Goal: Task Accomplishment & Management: Complete application form

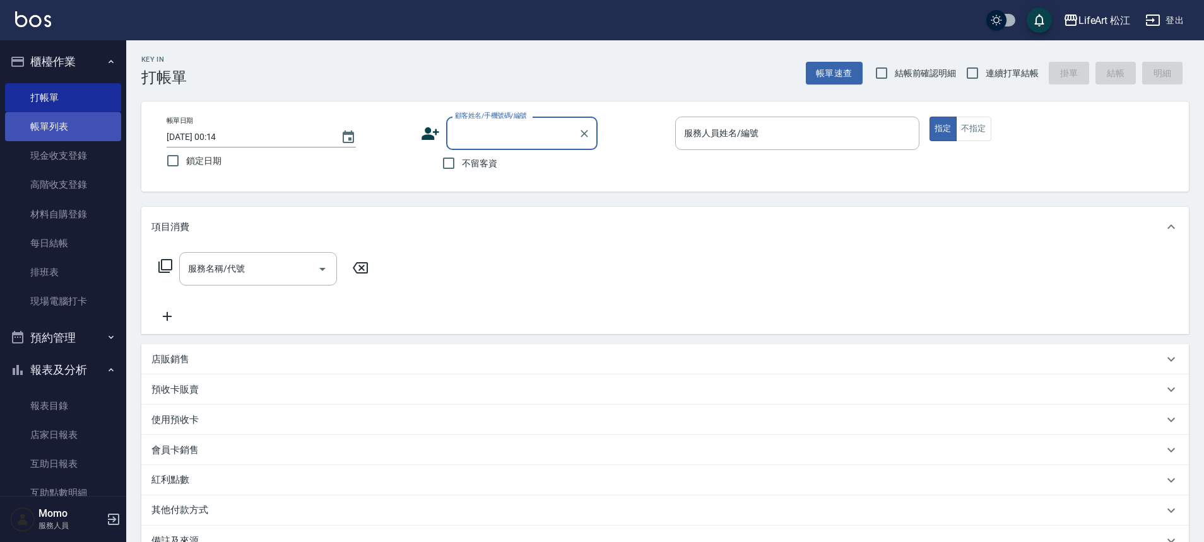
click at [41, 130] on link "帳單列表" at bounding box center [63, 126] width 116 height 29
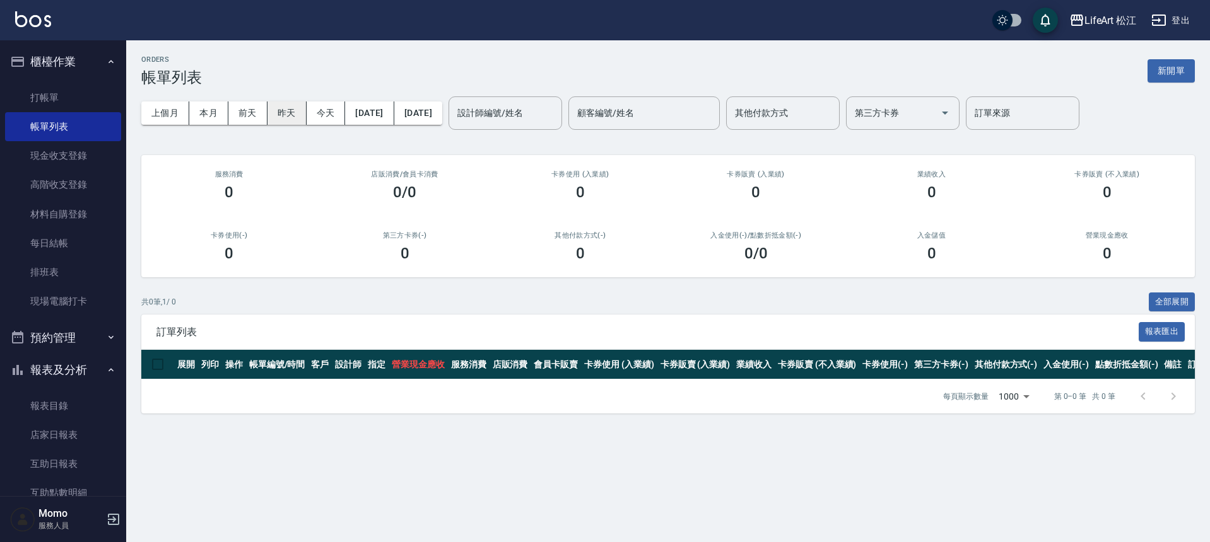
click at [292, 115] on button "昨天" at bounding box center [286, 113] width 39 height 23
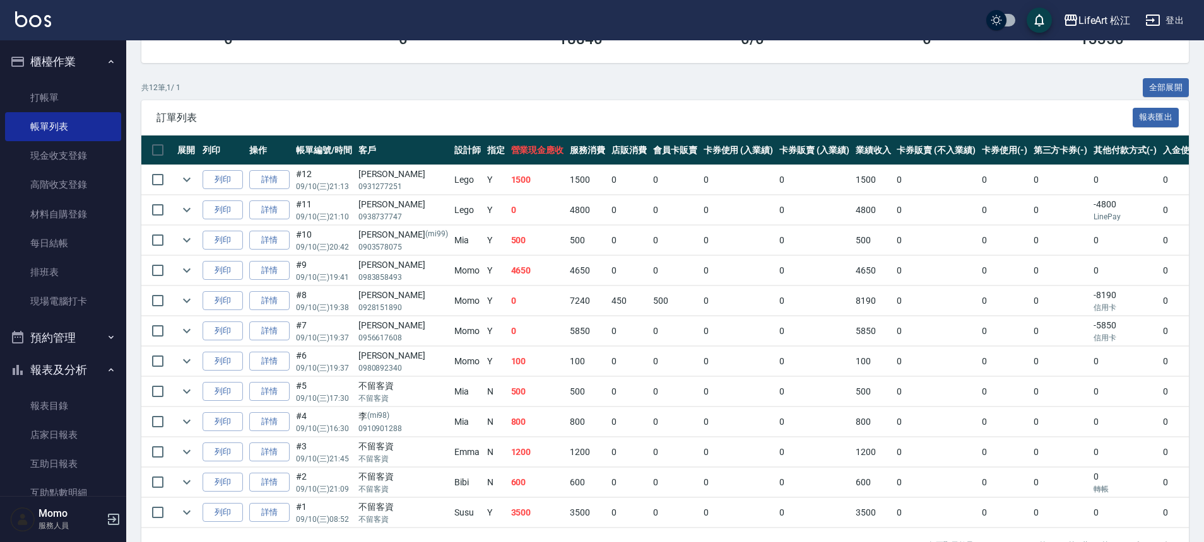
scroll to position [215, 0]
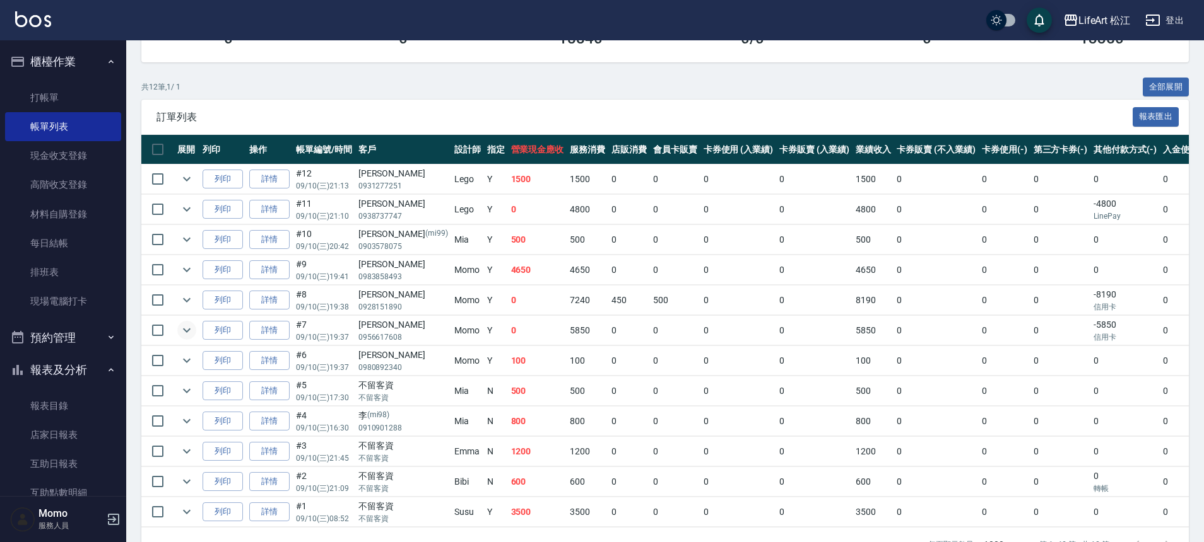
click at [190, 328] on icon "expand row" at bounding box center [186, 330] width 15 height 15
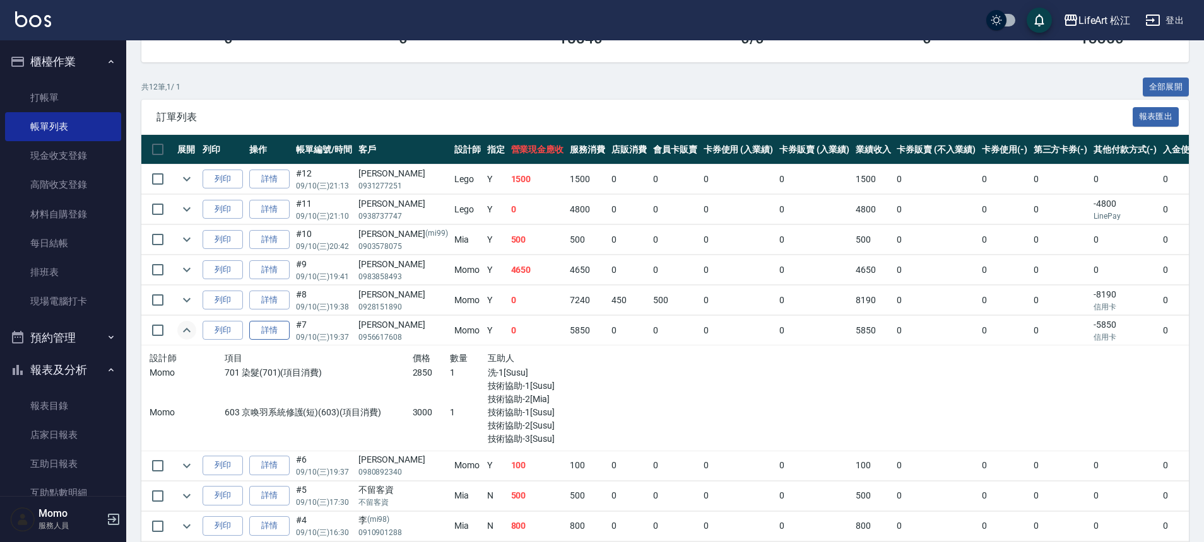
click at [266, 332] on link "詳情" at bounding box center [269, 331] width 40 height 20
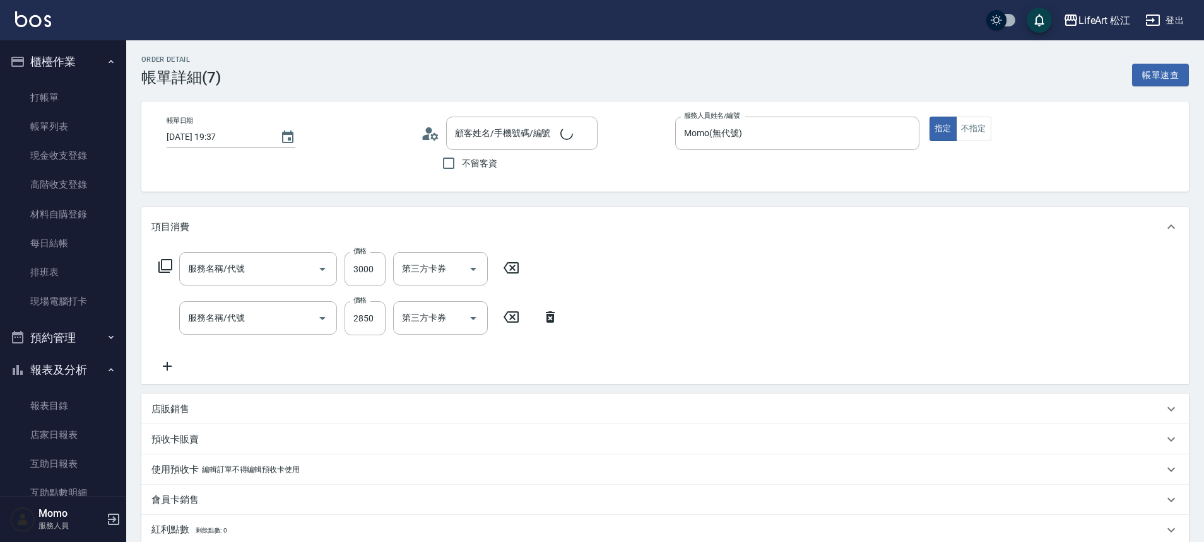
type input "[DATE] 19:37"
type input "Momo(無代號)"
type input "FB/Instagram"
type input "603 京喚羽系統修護(短)(603)"
type input "701 染髮(701)"
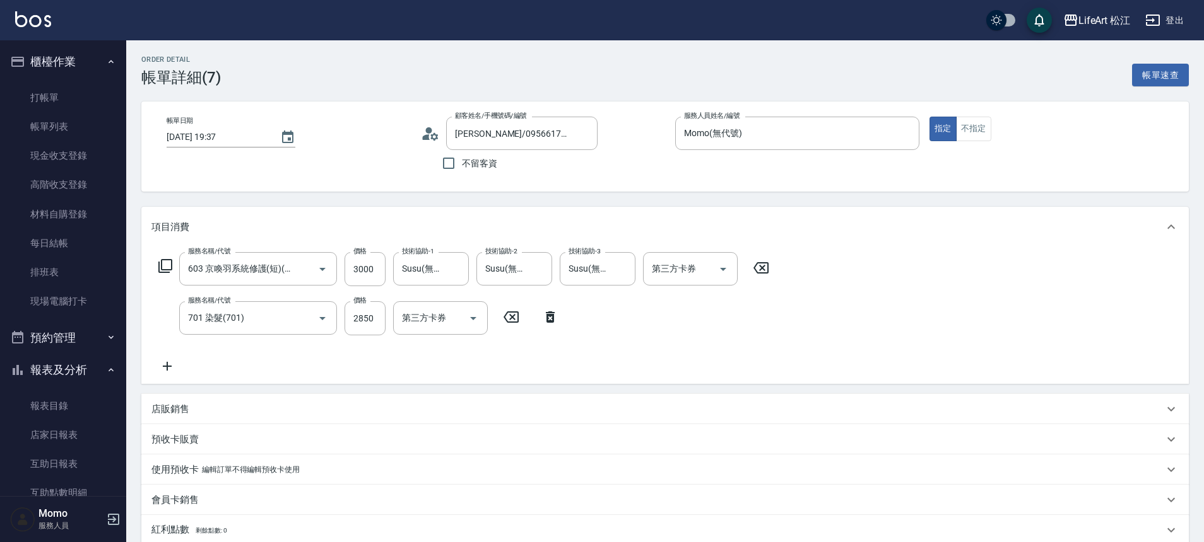
type input "[PERSON_NAME]/0956617608/"
click at [384, 271] on input "3000" at bounding box center [364, 269] width 41 height 34
type input "0"
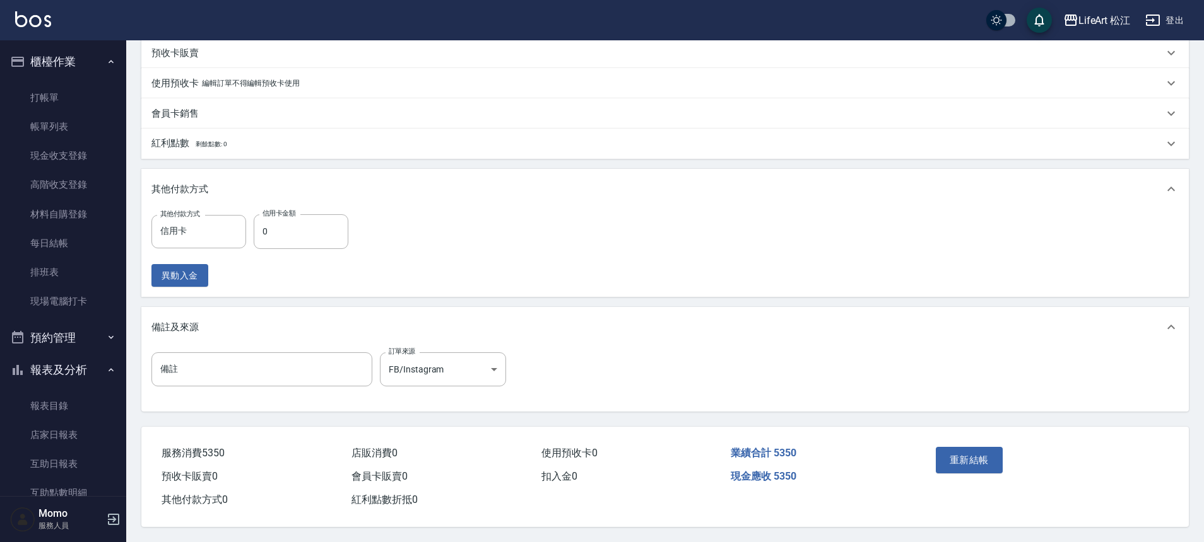
scroll to position [392, 0]
type input "2500"
click at [309, 237] on input "0" at bounding box center [301, 231] width 95 height 34
type input "5350"
click at [995, 462] on button "重新結帳" at bounding box center [968, 460] width 67 height 26
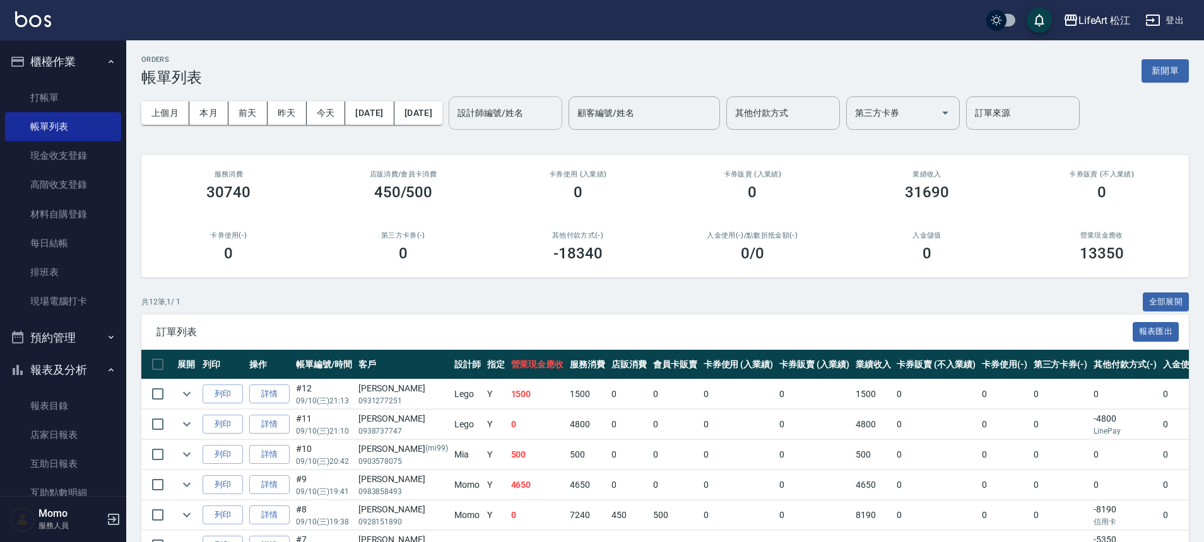
click at [517, 111] on input "設計師編號/姓名" at bounding box center [505, 113] width 102 height 22
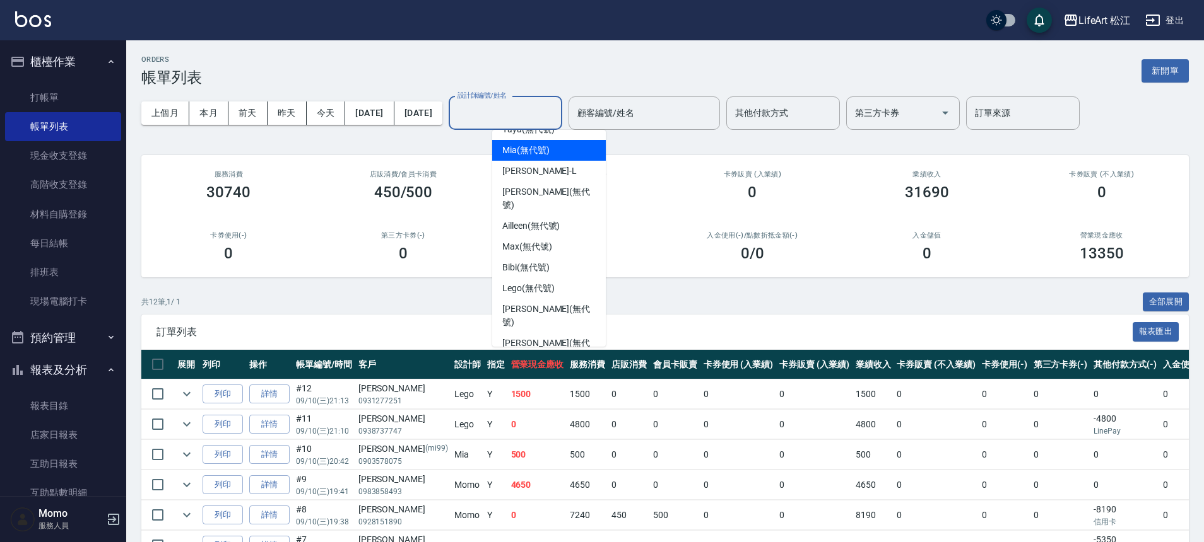
scroll to position [147, 0]
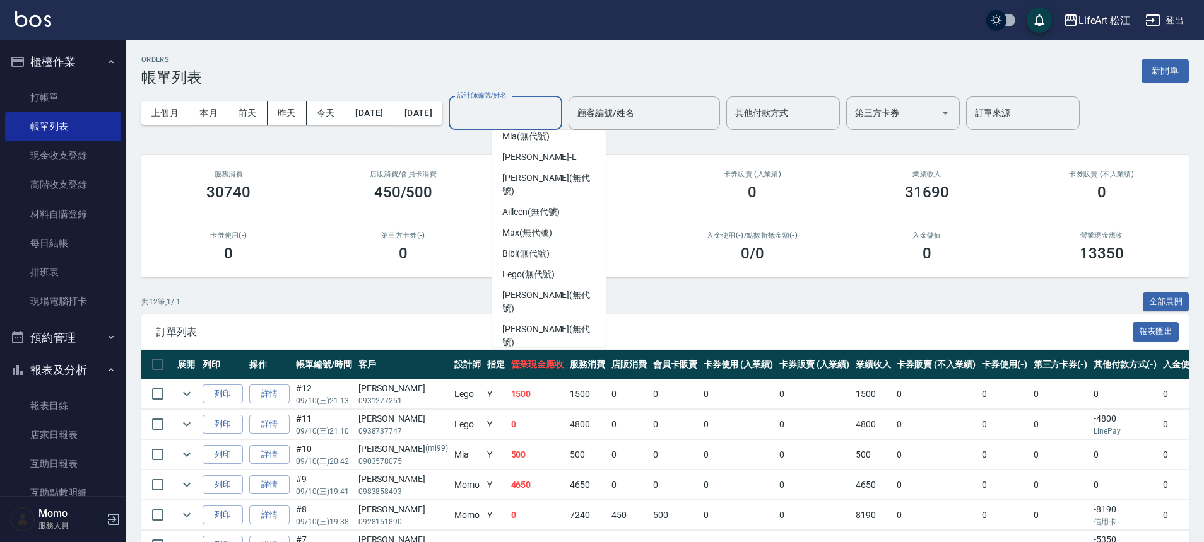
drag, startPoint x: 530, startPoint y: 312, endPoint x: 529, endPoint y: 318, distance: 6.6
click at [531, 357] on span "Momo (無代號)" at bounding box center [531, 363] width 58 height 13
type input "Momo(無代號)"
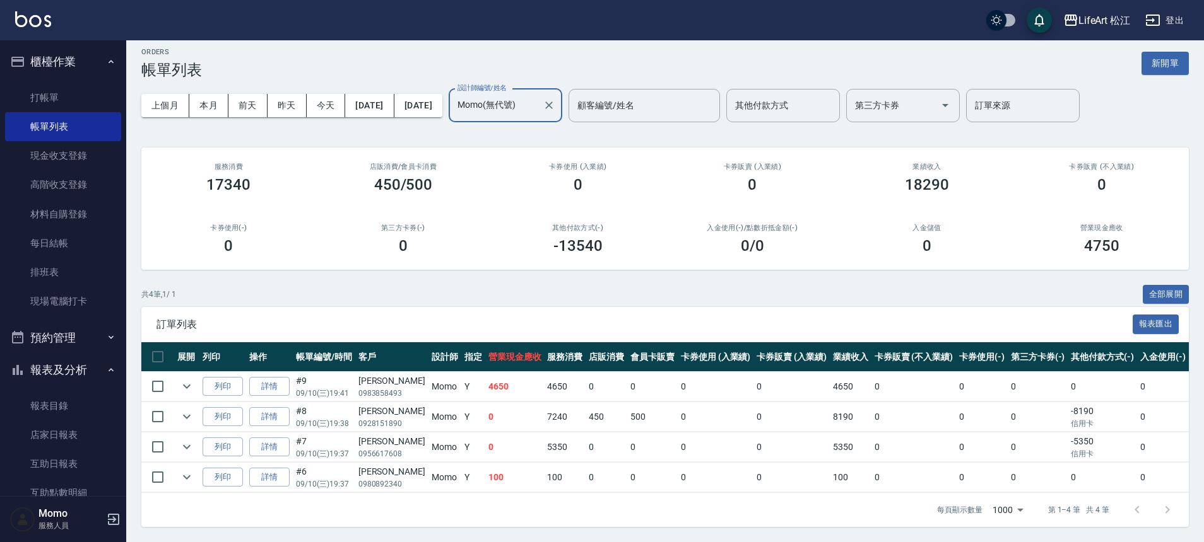
scroll to position [17, 0]
click at [558, 98] on button "Clear" at bounding box center [549, 106] width 18 height 18
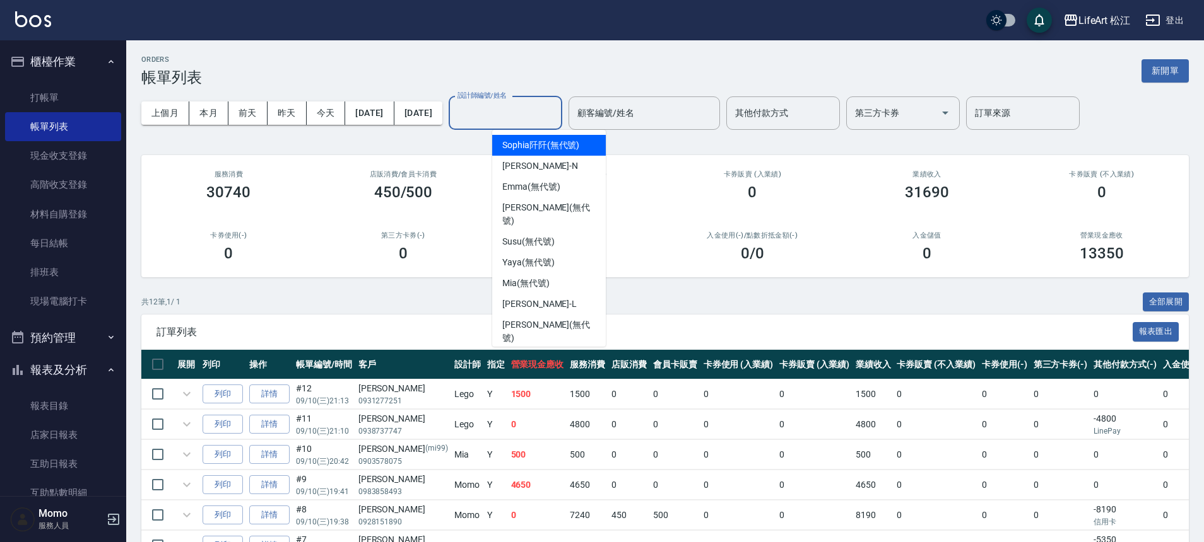
click at [556, 111] on input "設計師編號/姓名" at bounding box center [505, 113] width 102 height 22
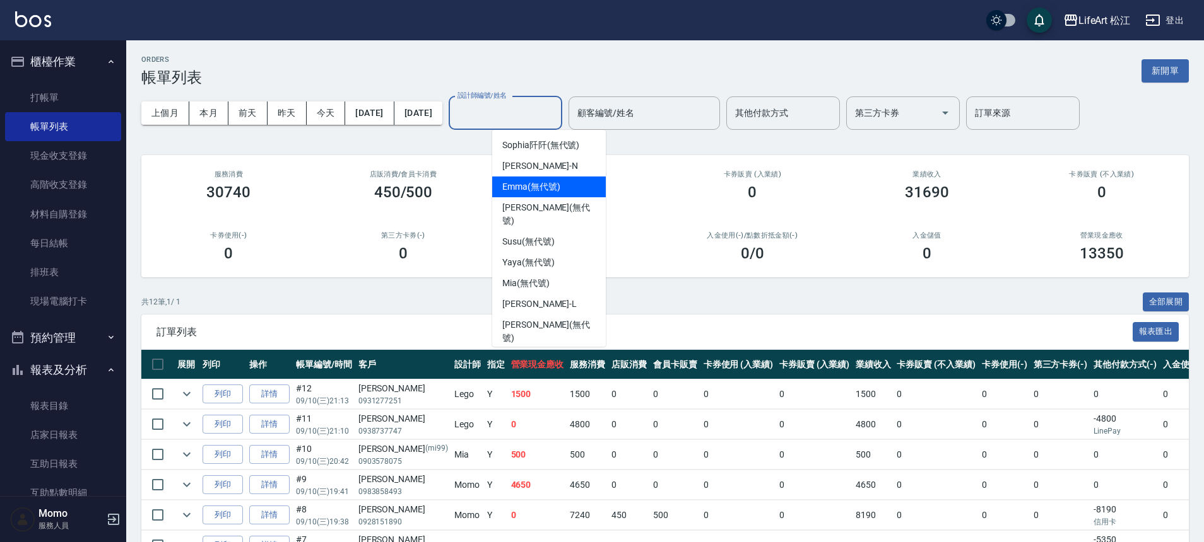
click at [556, 184] on span "[PERSON_NAME] (無代號)" at bounding box center [531, 186] width 58 height 13
type input "[PERSON_NAME](無代號)"
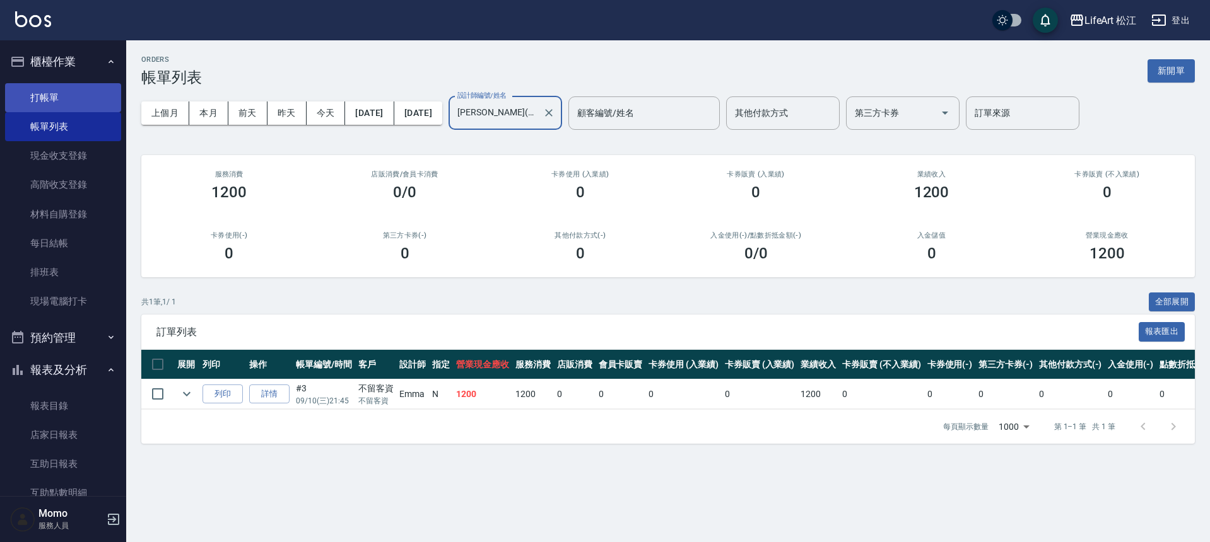
click at [90, 95] on link "打帳單" at bounding box center [63, 97] width 116 height 29
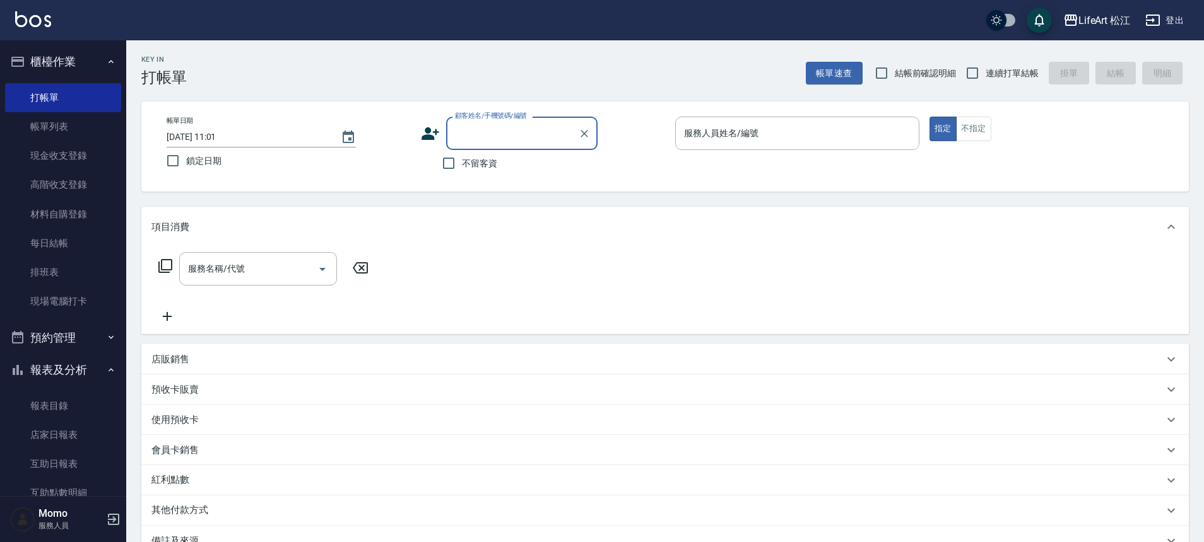
click at [300, 144] on input "[DATE] 11:01" at bounding box center [247, 137] width 161 height 21
click at [355, 136] on icon "Choose date, selected date is 2025-09-11" at bounding box center [348, 137] width 15 height 15
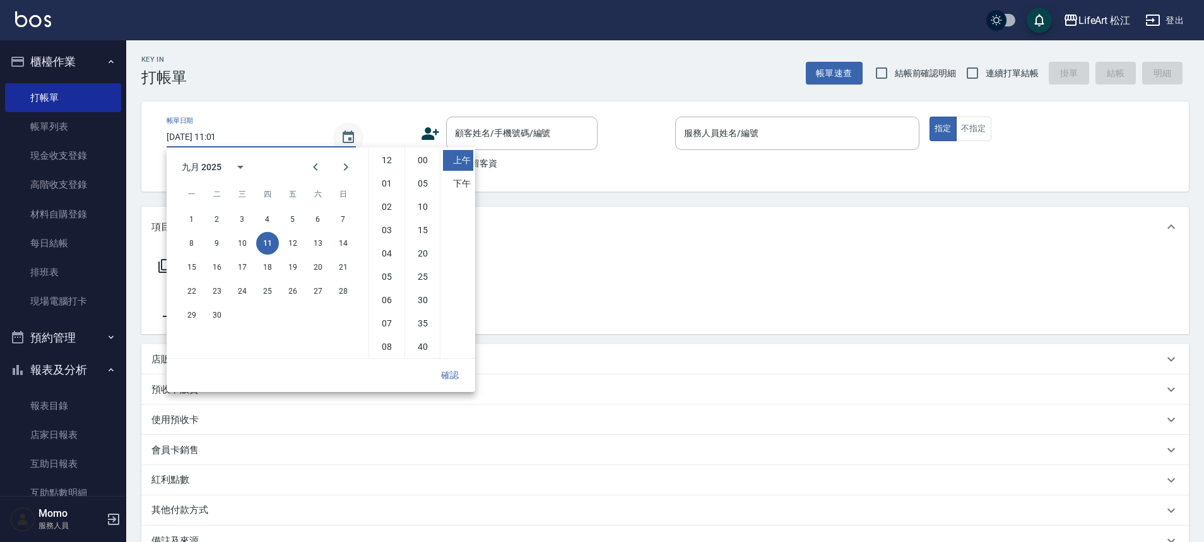
scroll to position [71, 0]
click at [242, 242] on button "10" at bounding box center [242, 243] width 23 height 23
type input "[DATE] 11:01"
click at [448, 372] on button "確認" at bounding box center [450, 375] width 40 height 23
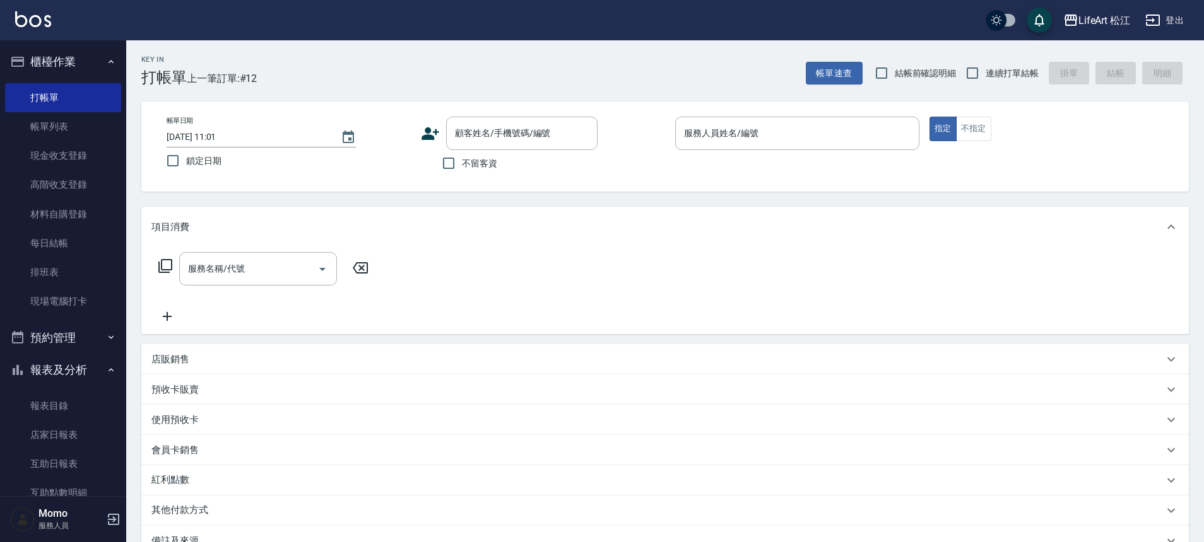
click at [486, 160] on span "不留客資" at bounding box center [479, 163] width 35 height 13
click at [462, 160] on input "不留客資" at bounding box center [448, 163] width 26 height 26
checkbox input "true"
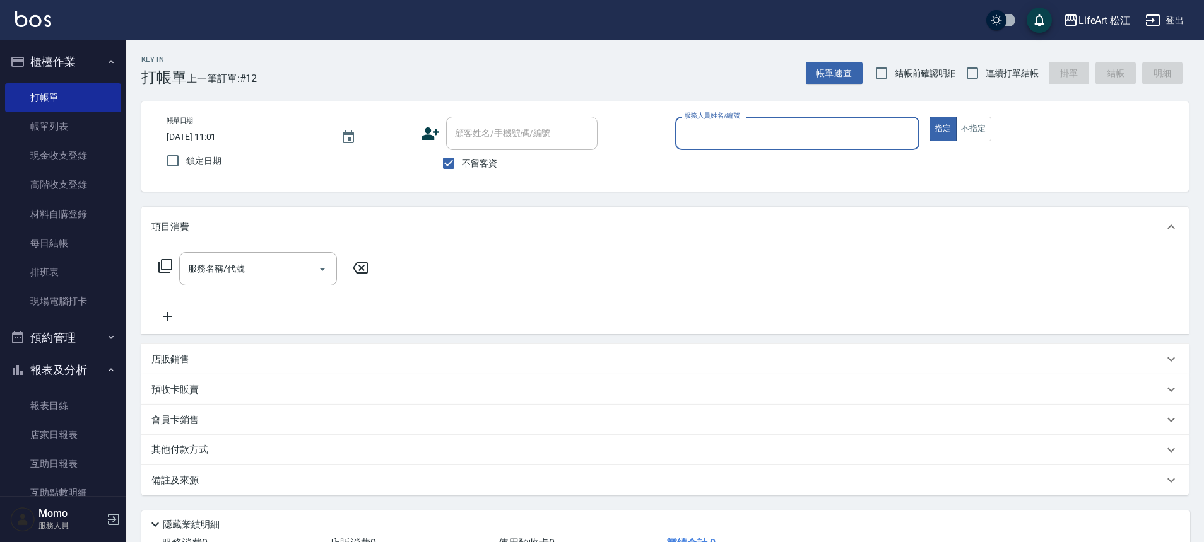
click at [719, 144] on div "服務人員姓名/編號" at bounding box center [797, 133] width 244 height 33
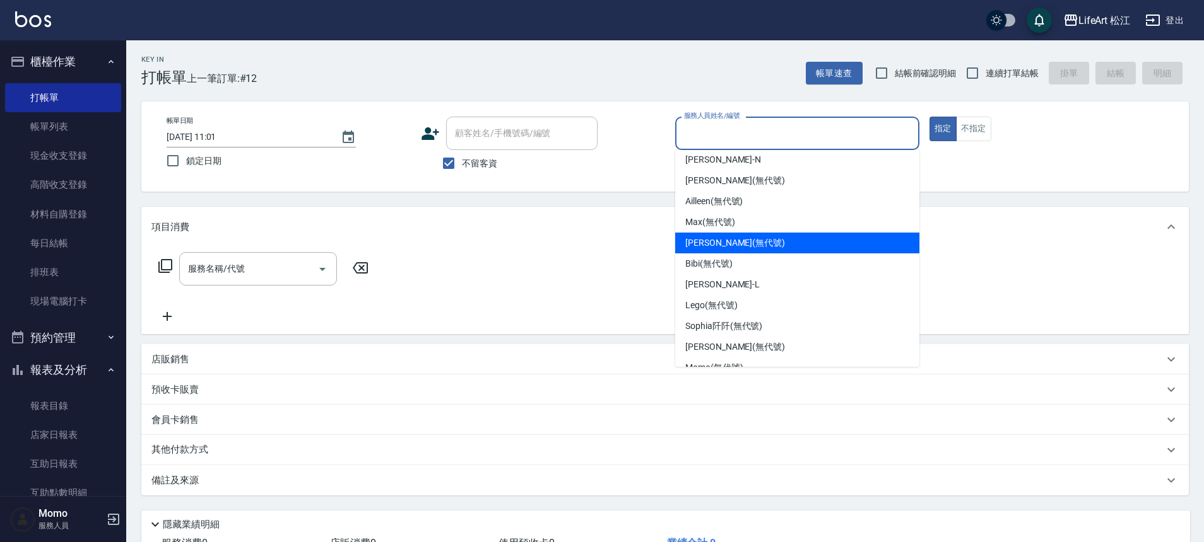
scroll to position [47, 0]
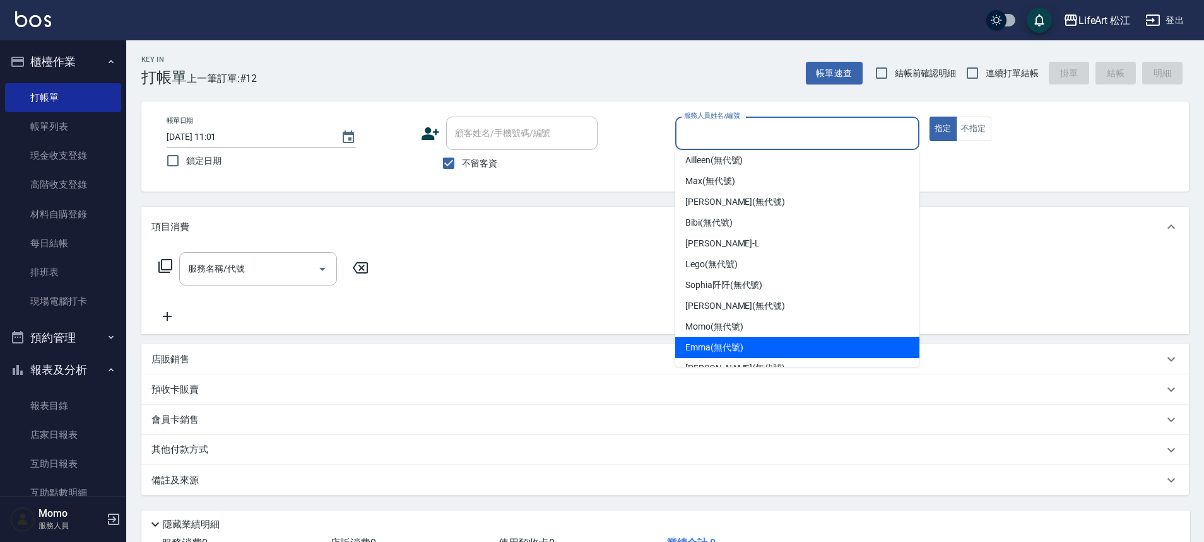
click at [734, 344] on span "[PERSON_NAME] (無代號)" at bounding box center [714, 347] width 58 height 13
type input "[PERSON_NAME](無代號)"
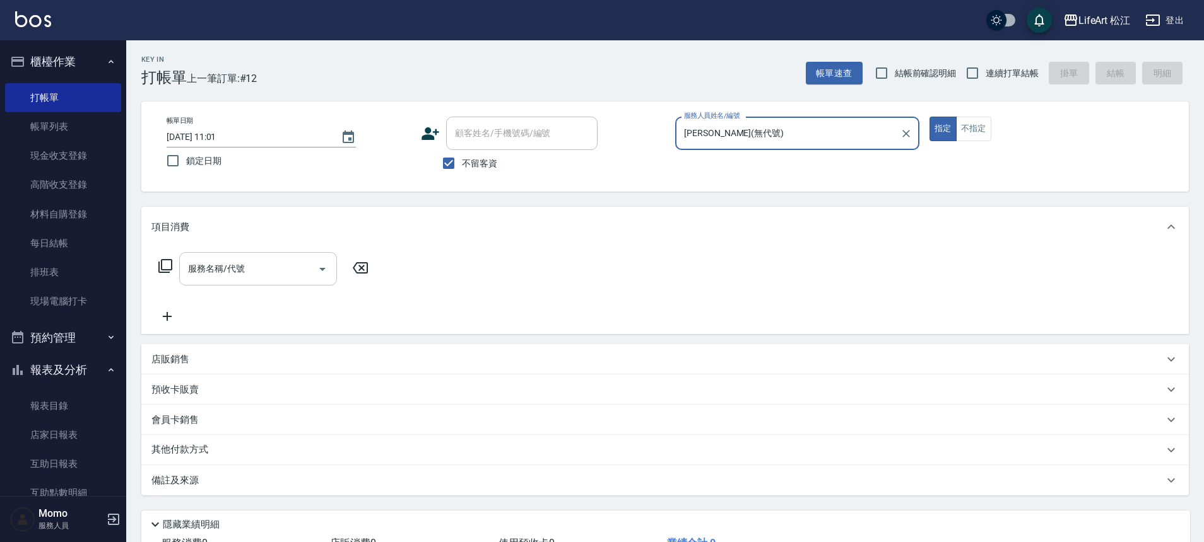
click at [290, 266] on input "服務名稱/代號" at bounding box center [248, 269] width 127 height 22
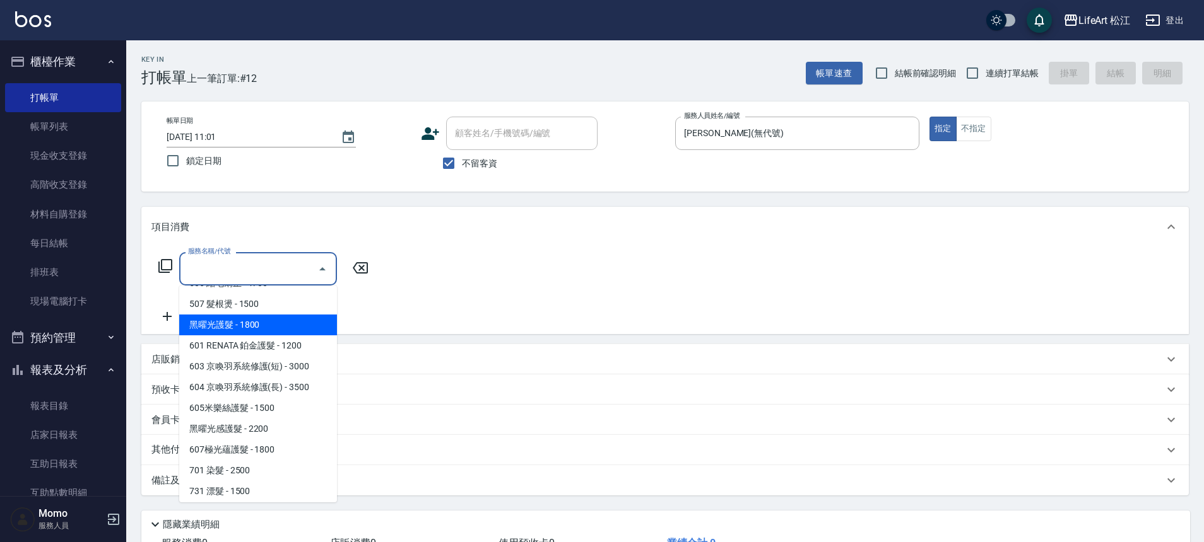
scroll to position [143, 0]
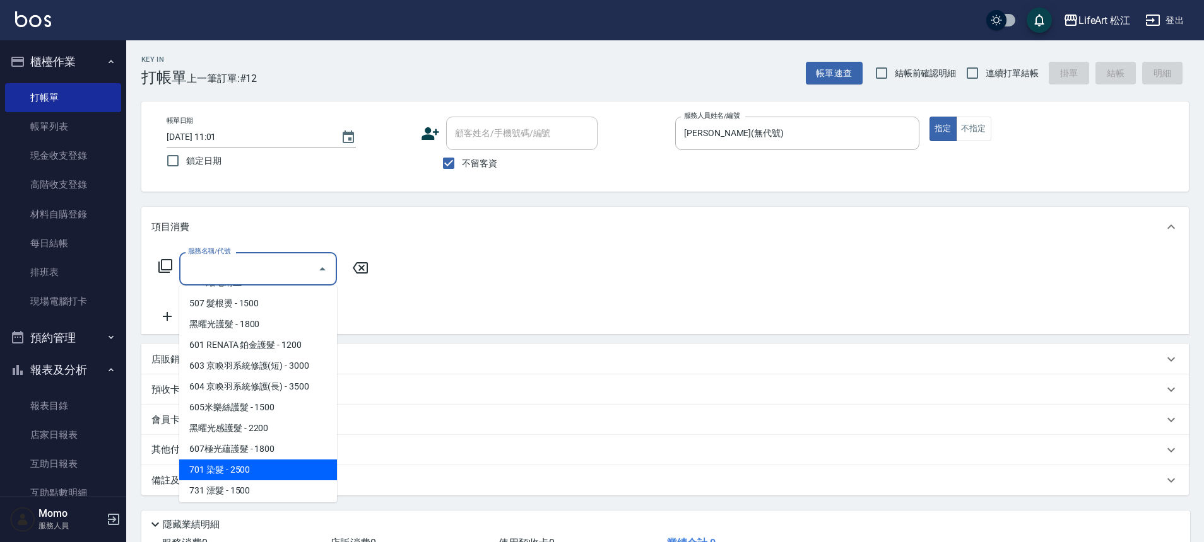
click at [243, 469] on span "701 染髮 - 2500" at bounding box center [258, 470] width 158 height 21
type input "701 染髮(701)"
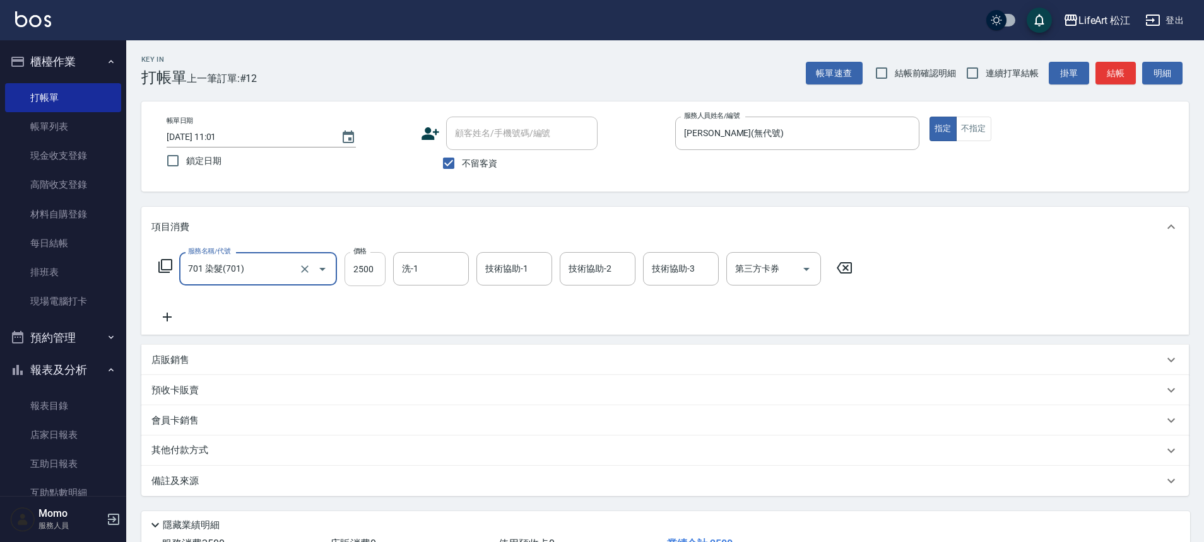
click at [352, 279] on input "2500" at bounding box center [364, 269] width 41 height 34
type input "1200"
click at [171, 325] on div "服務名稱/代號 701 染髮(701) 服務名稱/代號 價格 1200 價格 洗-1 洗-1 技術協助-1 技術協助-1 技術協助-2 技術協助-2 技術協助…" at bounding box center [664, 291] width 1047 height 88
click at [169, 320] on icon at bounding box center [167, 317] width 32 height 15
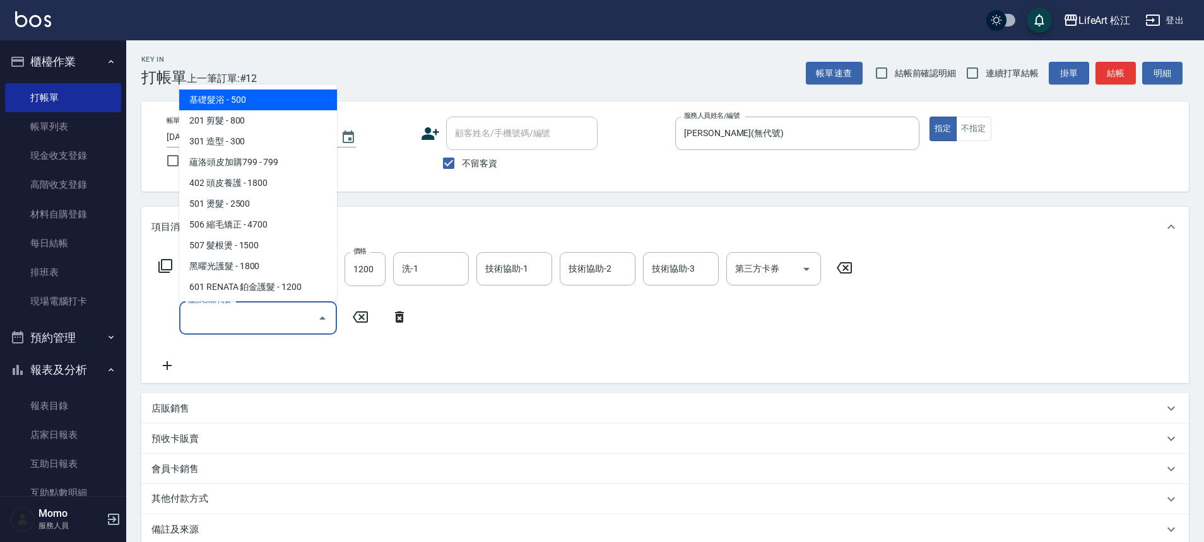
click at [255, 309] on input "服務名稱/代號" at bounding box center [248, 318] width 127 height 22
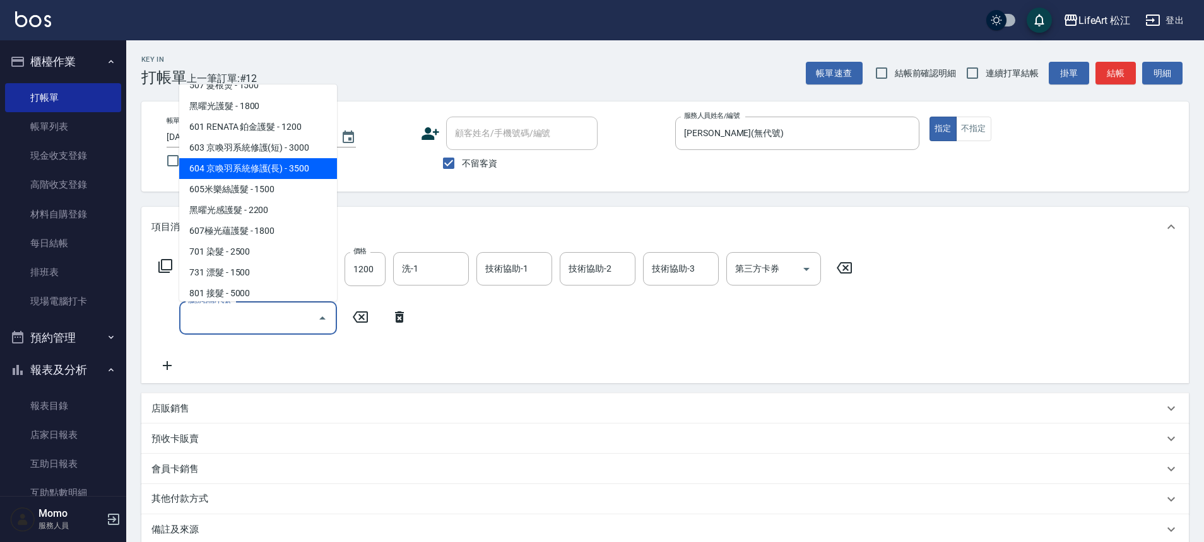
scroll to position [168, 0]
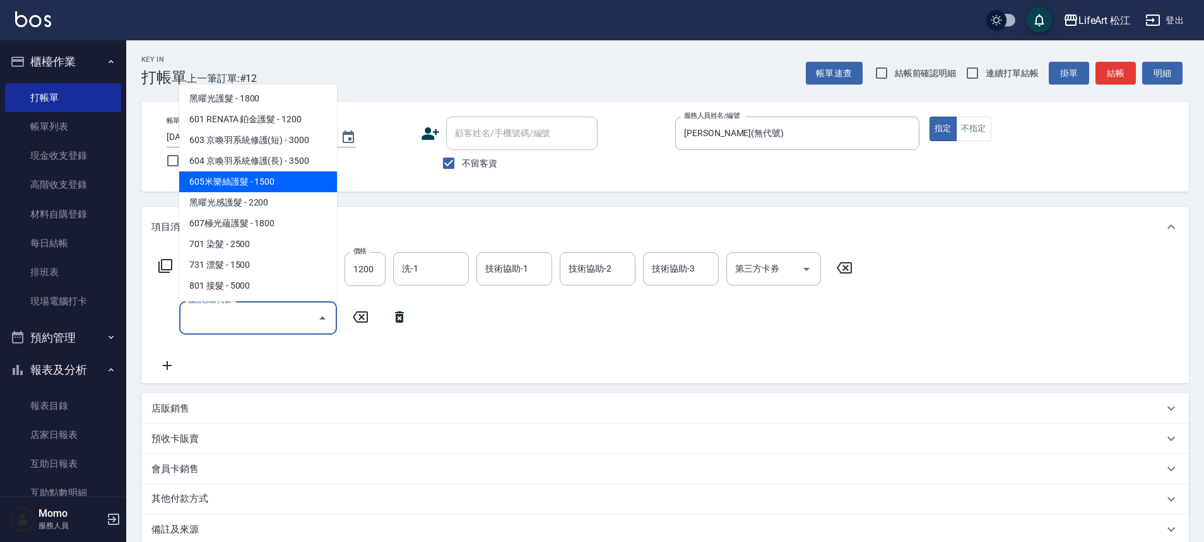
click at [252, 181] on span "605米樂絲護髮 - 1500" at bounding box center [258, 182] width 158 height 21
type input "605米樂絲護髮(605)"
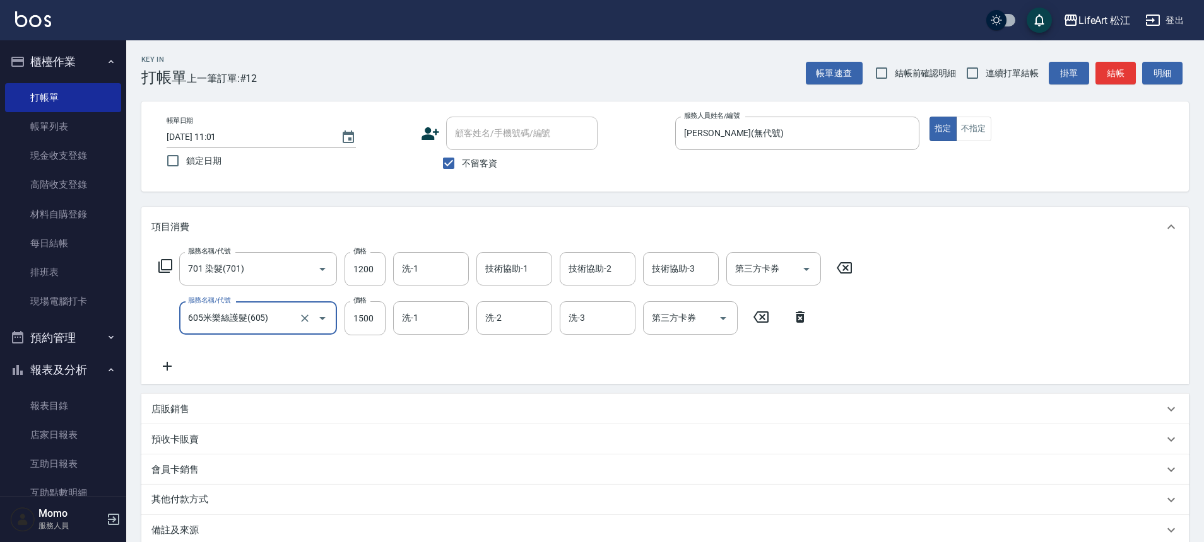
click at [265, 496] on div "其他付款方式" at bounding box center [657, 500] width 1012 height 14
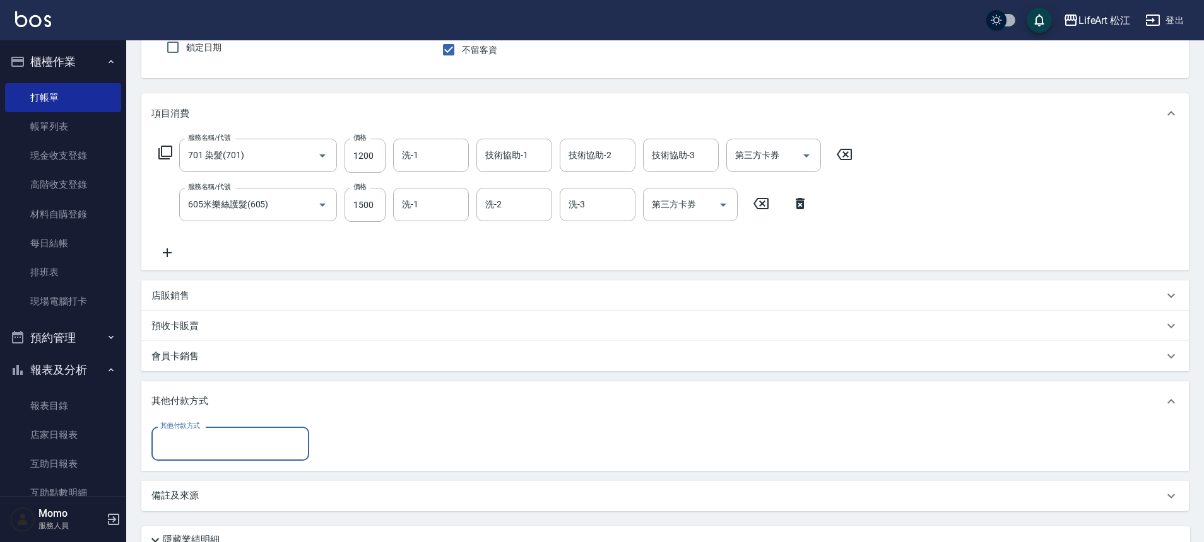
scroll to position [154, 0]
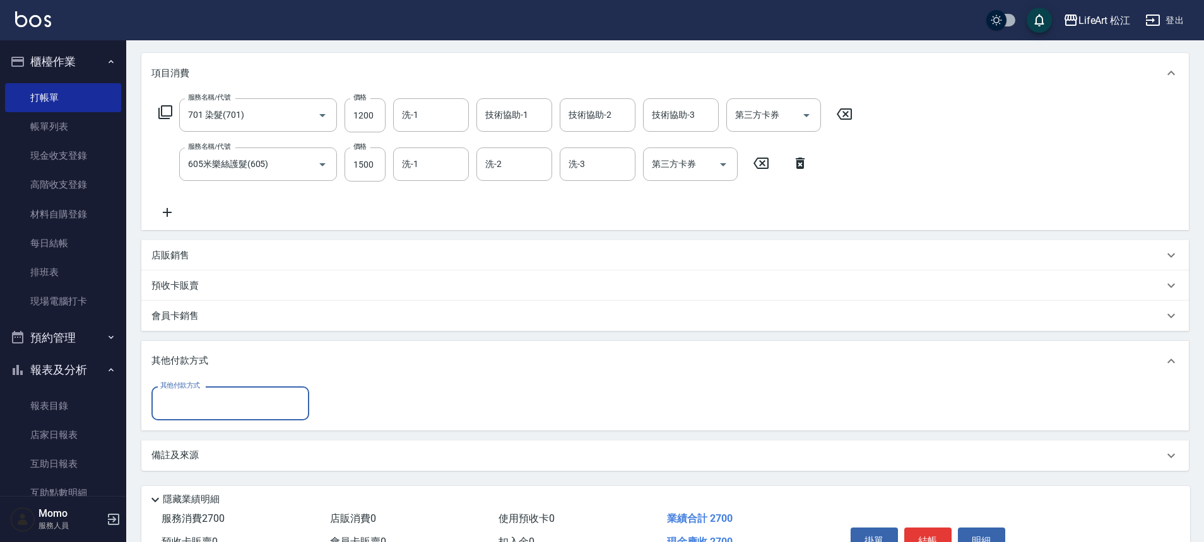
click at [228, 407] on input "其他付款方式" at bounding box center [230, 403] width 146 height 22
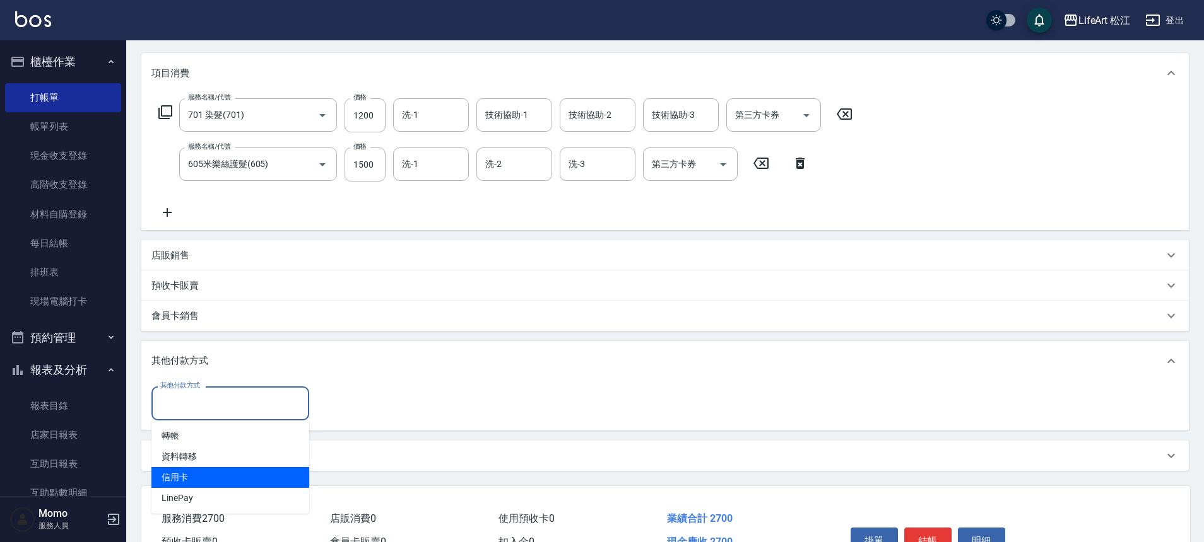
click at [245, 474] on span "信用卡" at bounding box center [230, 477] width 158 height 21
type input "信用卡"
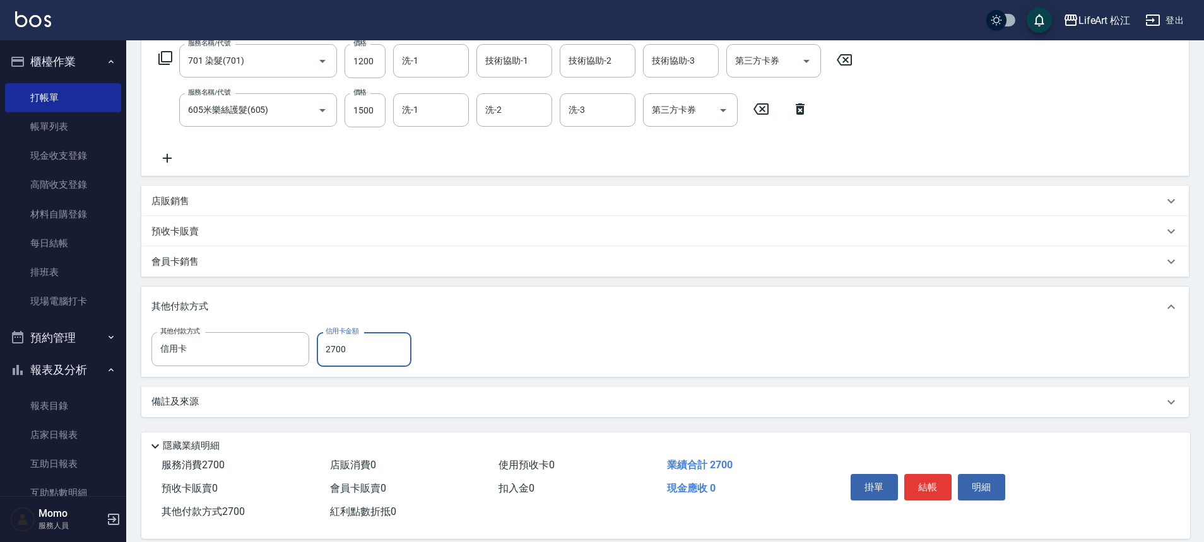
scroll to position [214, 0]
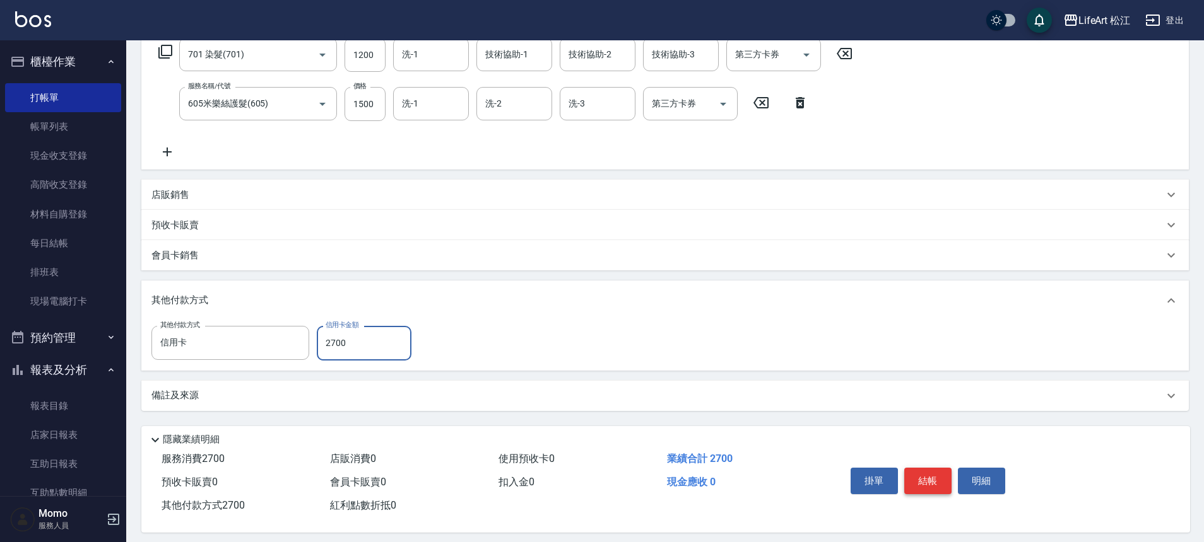
type input "2700"
click at [942, 477] on button "結帳" at bounding box center [927, 481] width 47 height 26
